Goal: Information Seeking & Learning: Learn about a topic

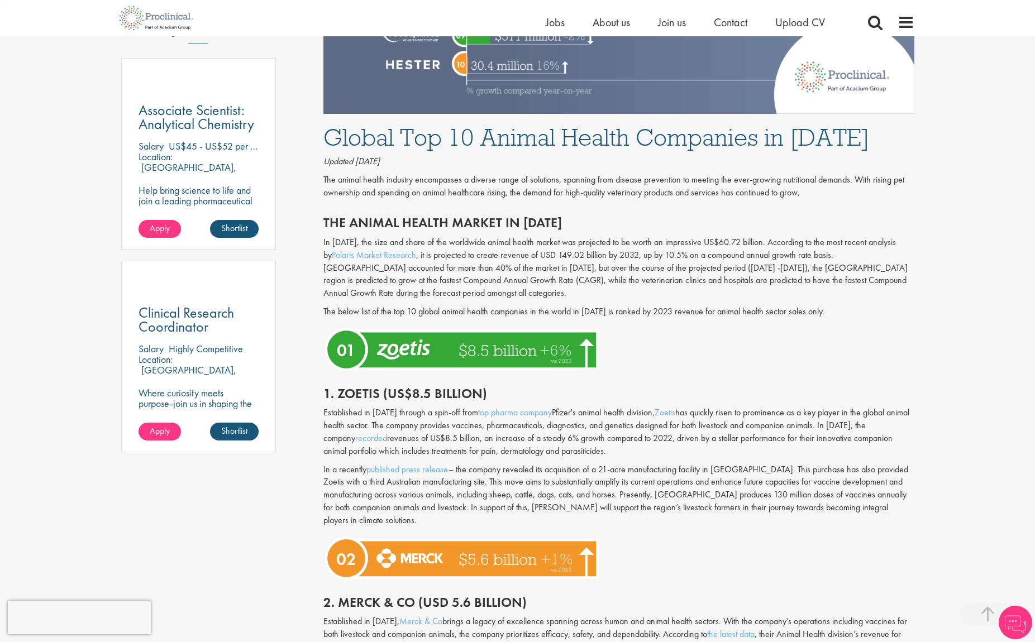
scroll to position [615, 0]
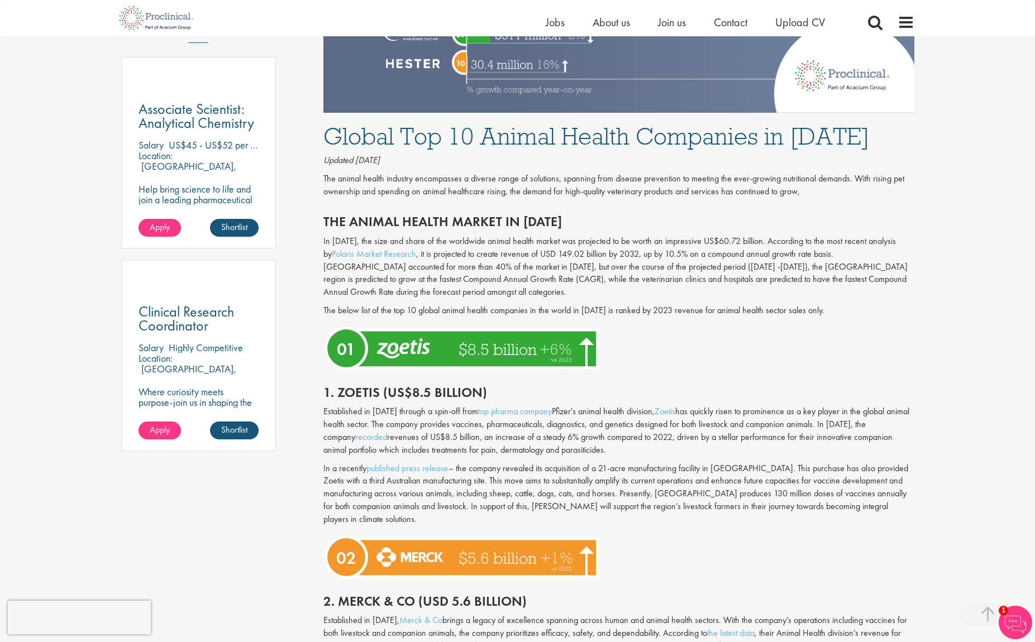
click at [560, 251] on p "In [DATE], the size and share of the worldwide animal health market was project…" at bounding box center [618, 267] width 591 height 64
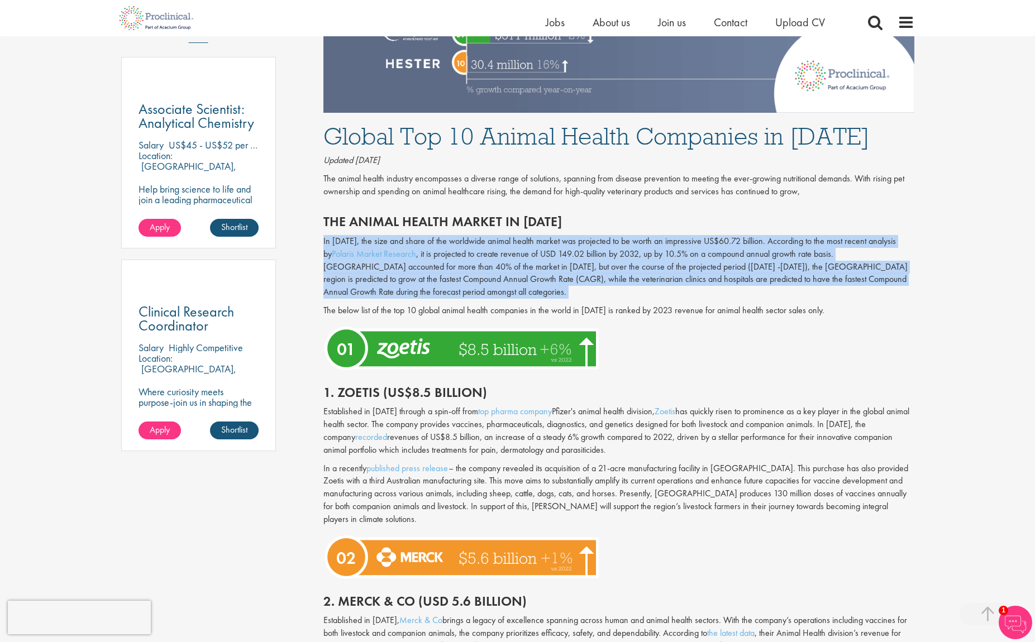
click at [560, 251] on p "In [DATE], the size and share of the worldwide animal health market was project…" at bounding box center [618, 267] width 591 height 64
click at [669, 261] on p "In [DATE], the size and share of the worldwide animal health market was project…" at bounding box center [618, 267] width 591 height 64
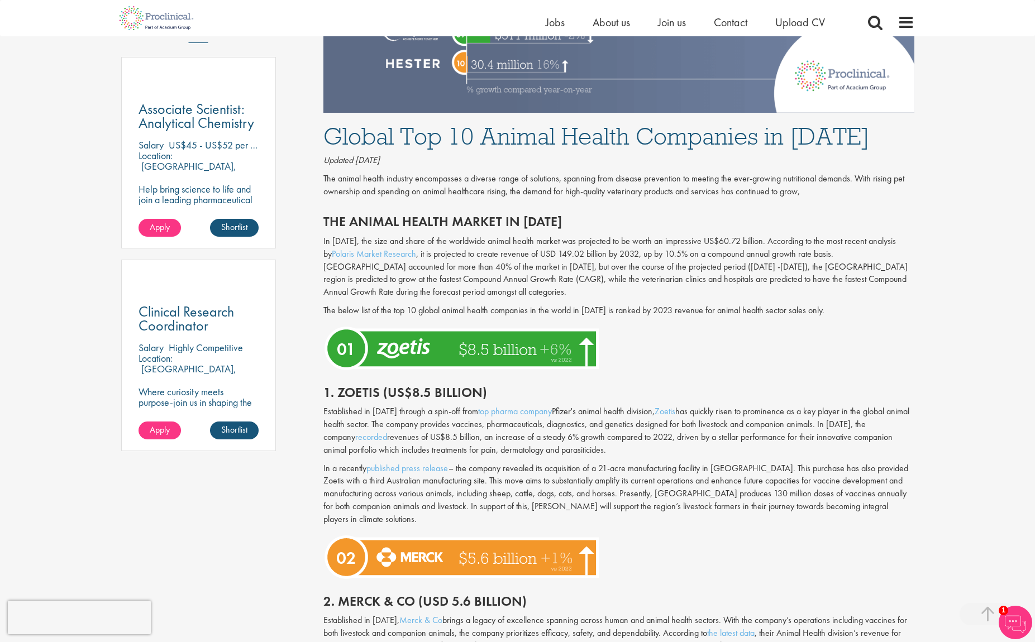
click at [496, 258] on p "In [DATE], the size and share of the worldwide animal health market was project…" at bounding box center [618, 267] width 591 height 64
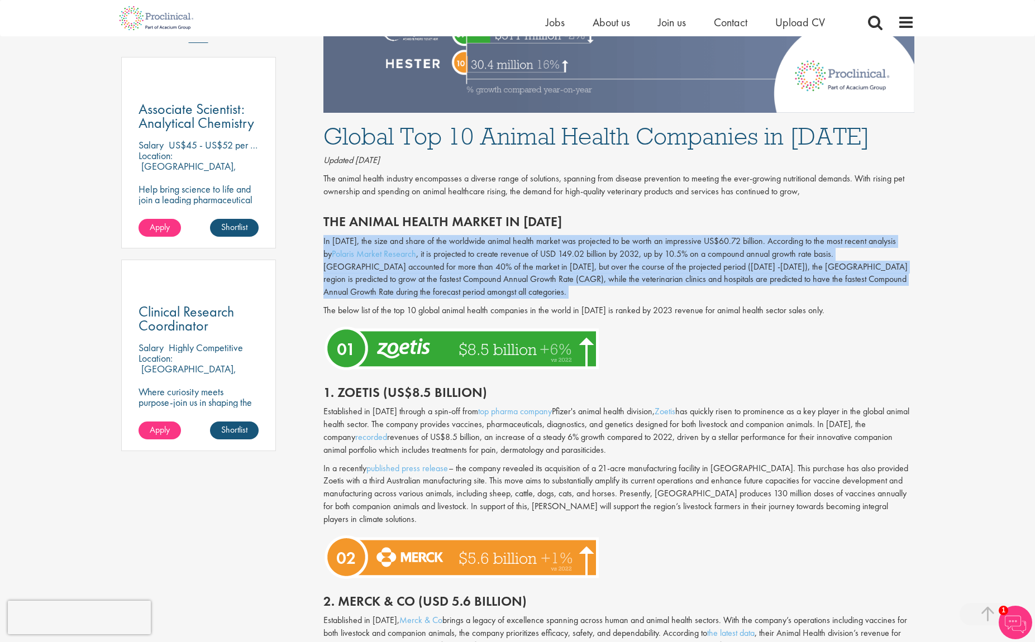
click at [496, 258] on p "In [DATE], the size and share of the worldwide animal health market was project…" at bounding box center [618, 267] width 591 height 64
click at [819, 293] on p "In [DATE], the size and share of the worldwide animal health market was project…" at bounding box center [618, 267] width 591 height 64
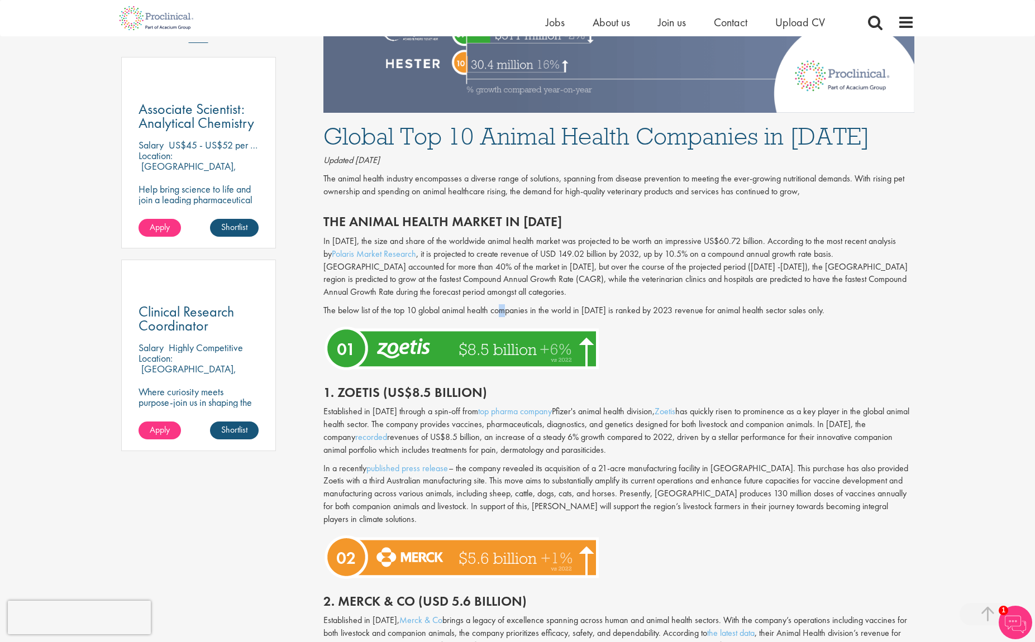
click at [504, 305] on p "The below list of the top 10 global animal health companies in the world in [DA…" at bounding box center [618, 310] width 591 height 13
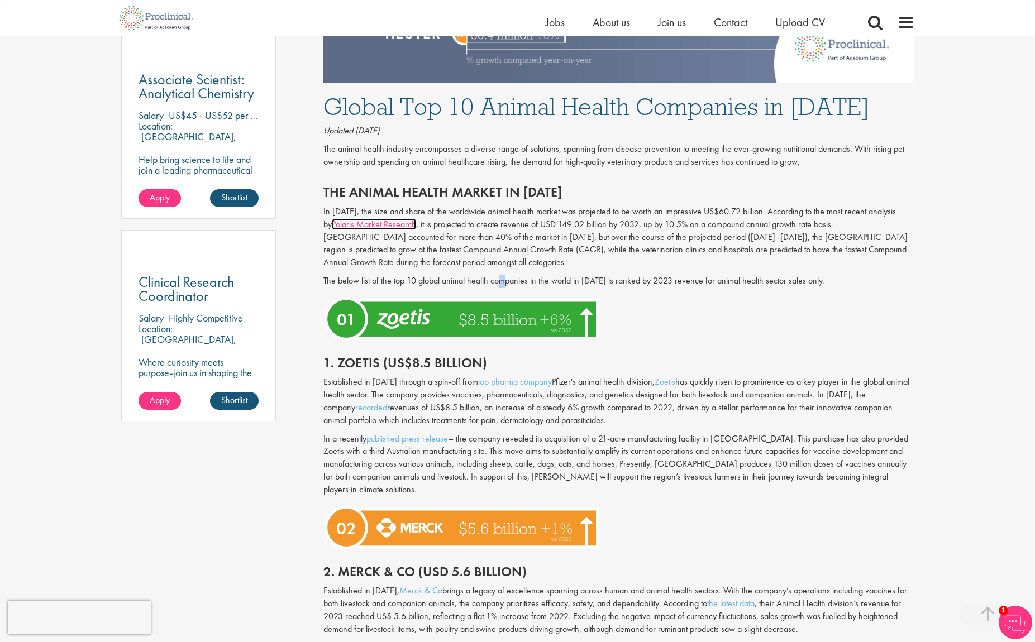
scroll to position [670, 0]
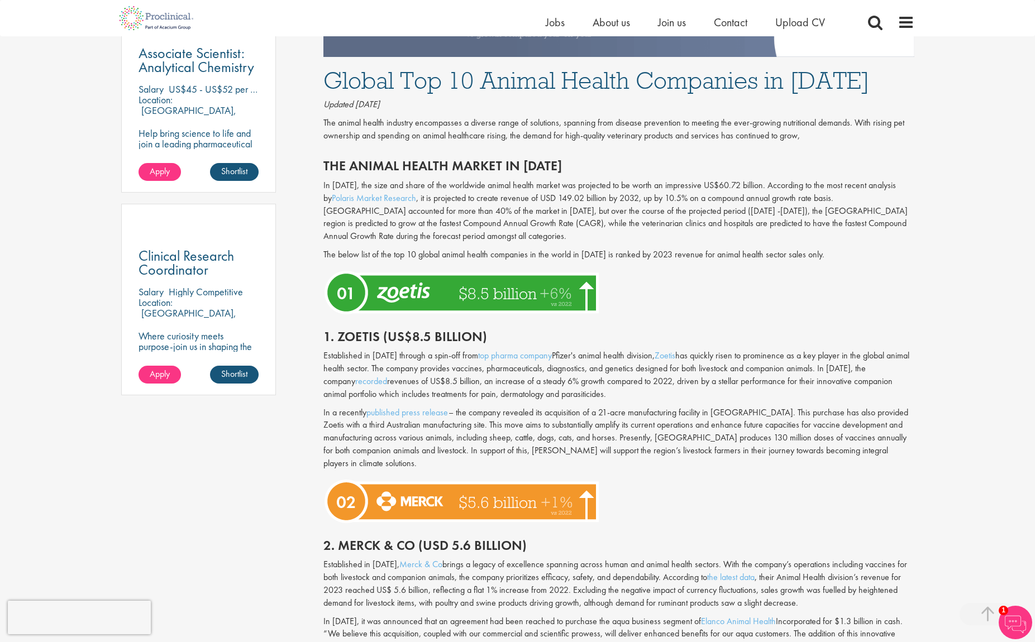
click at [912, 398] on p "Established in [DATE] through a spin-off from top pharma company Pfizer's anima…" at bounding box center [618, 375] width 591 height 51
click at [718, 424] on p "In a recently published press release – the company revealed its acquisition of…" at bounding box center [618, 439] width 591 height 64
